Goal: Find specific page/section: Find specific page/section

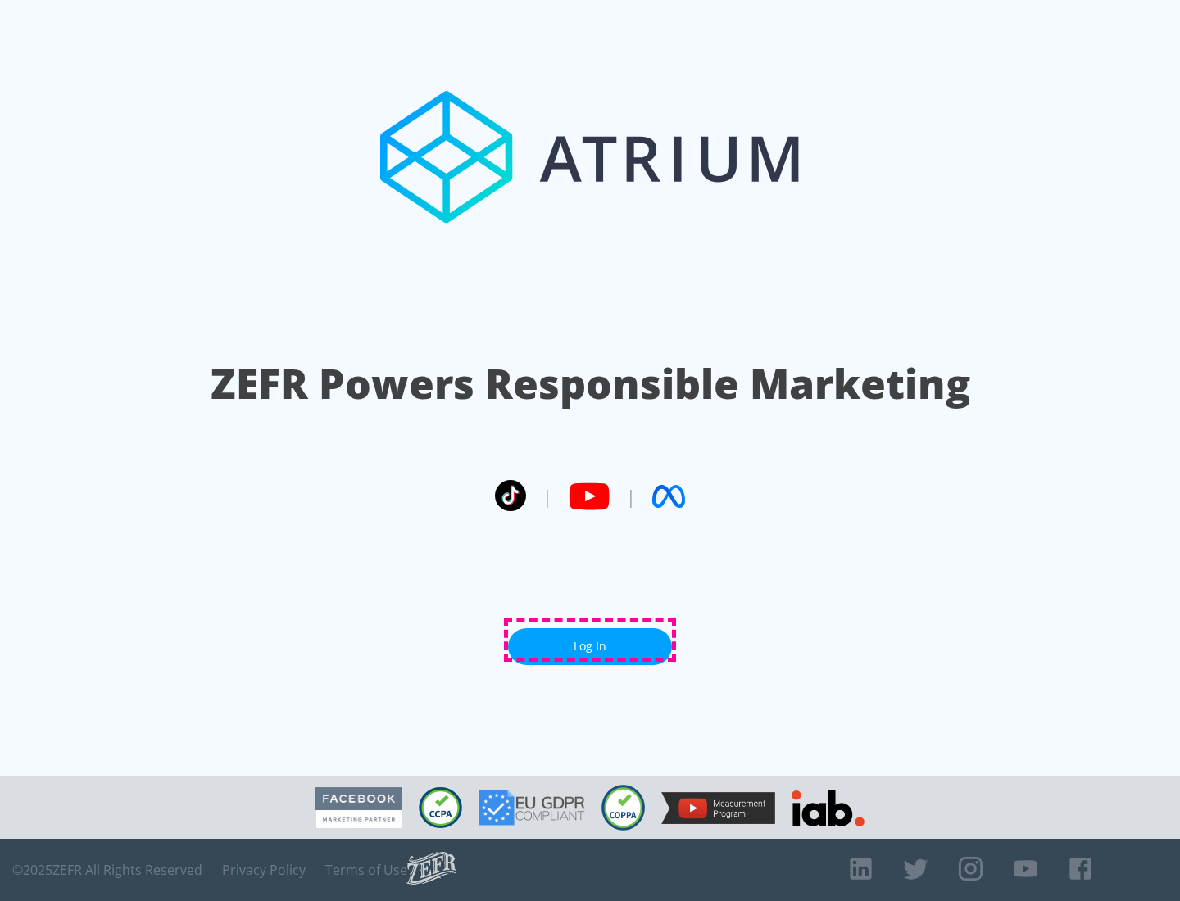
click at [590, 640] on link "Log In" at bounding box center [590, 646] width 164 height 37
